Goal: Browse casually: Explore the website without a specific task or goal

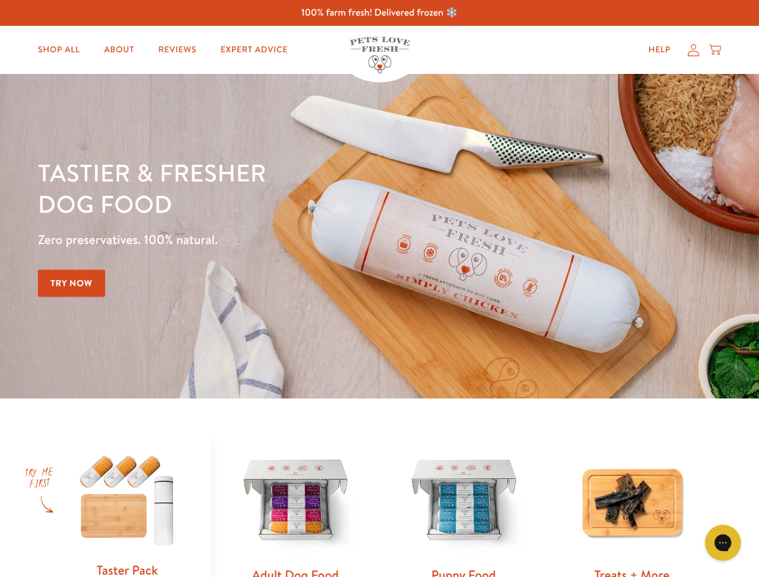
click at [379, 288] on div "Tastier & fresher dog food Zero preservatives. 100% natural. Try Now" at bounding box center [265, 236] width 455 height 159
click at [723, 542] on icon "Gorgias live chat" at bounding box center [722, 541] width 11 height 11
